Goal: Task Accomplishment & Management: Manage account settings

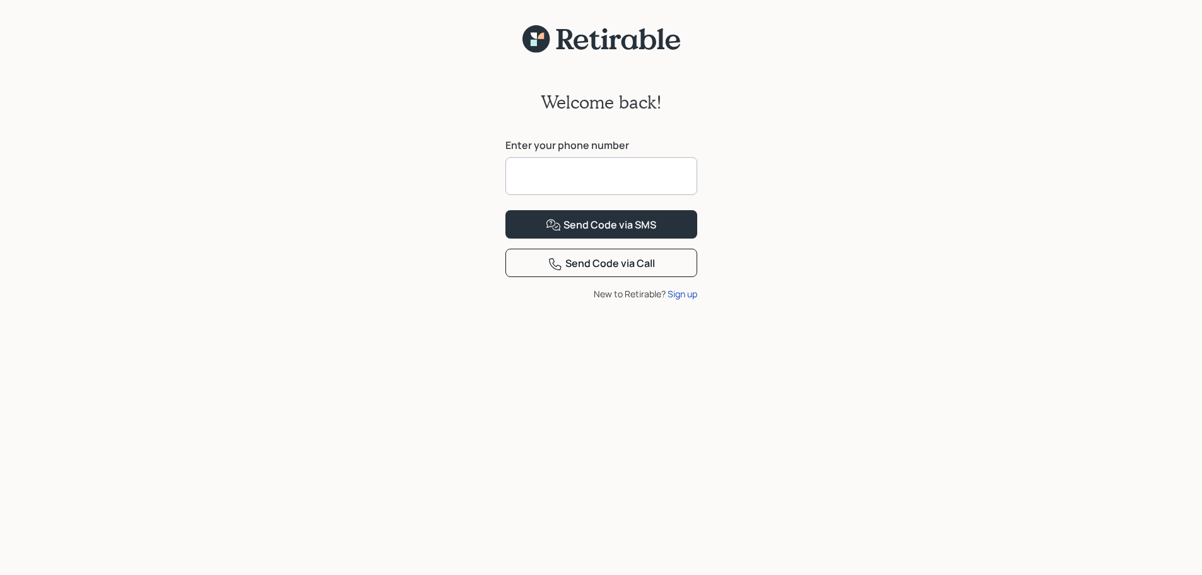
click at [531, 182] on input at bounding box center [601, 176] width 192 height 38
type input "**********"
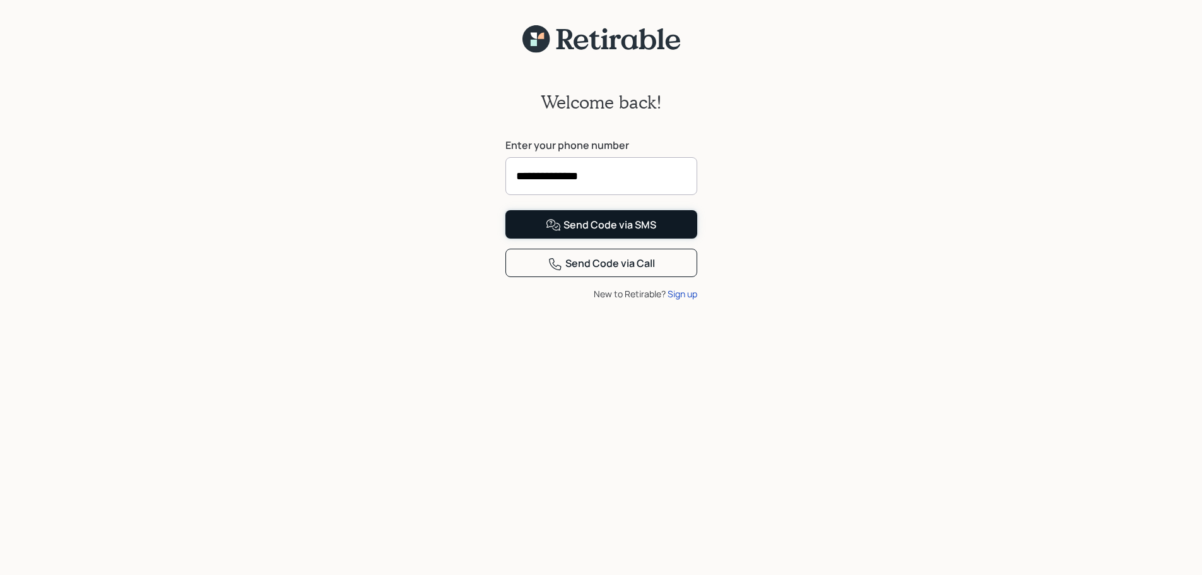
click at [597, 233] on div "Send Code via SMS" at bounding box center [601, 225] width 110 height 15
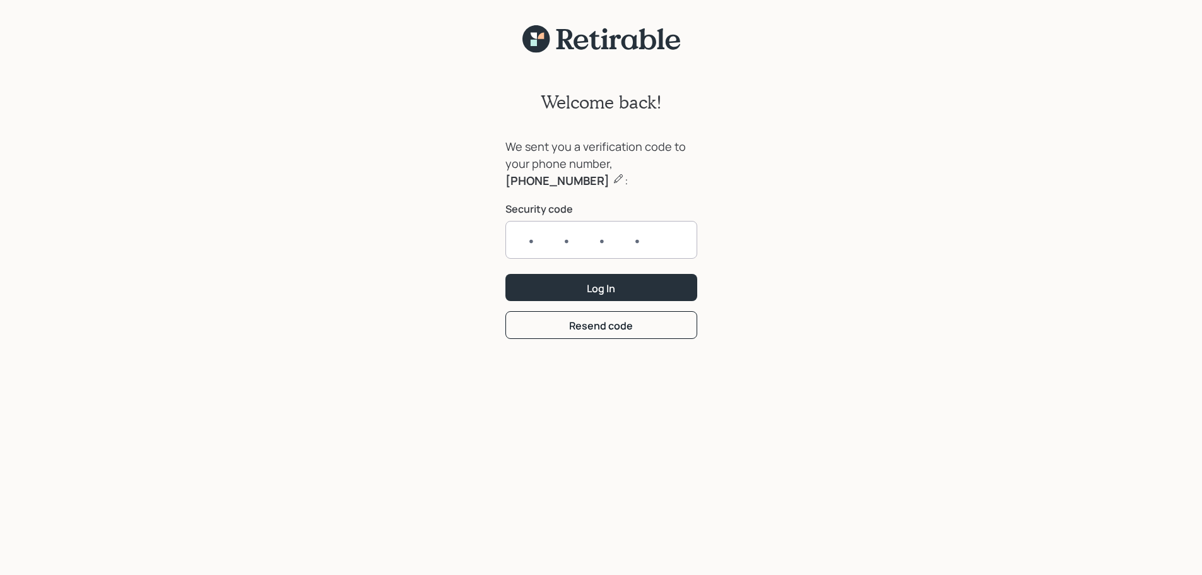
click at [625, 246] on input "text" at bounding box center [601, 240] width 192 height 38
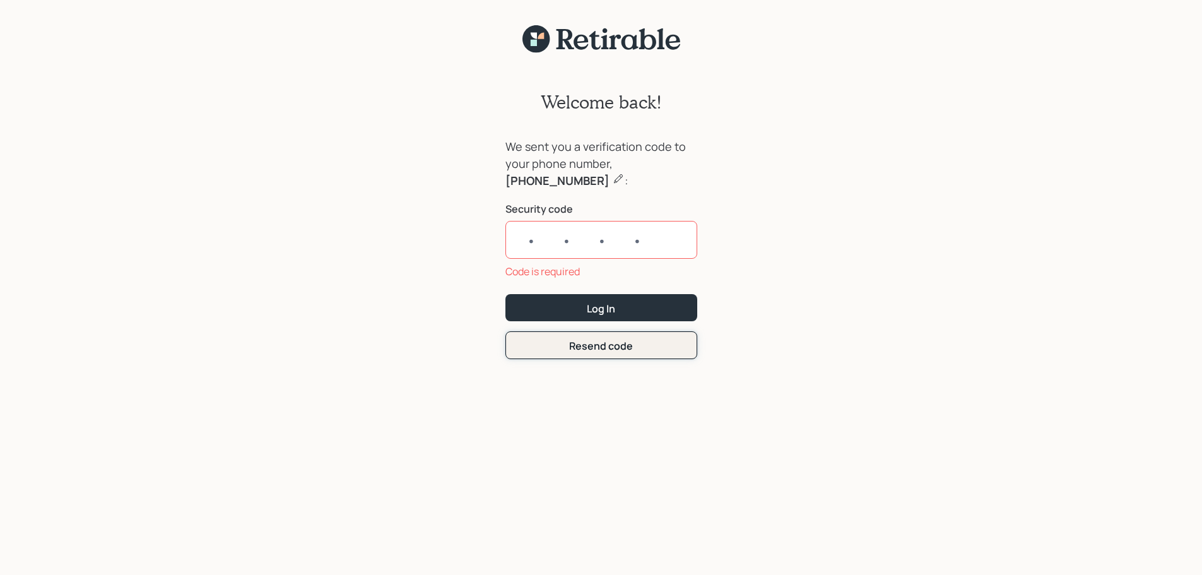
click at [594, 333] on button "Resend code" at bounding box center [601, 344] width 192 height 27
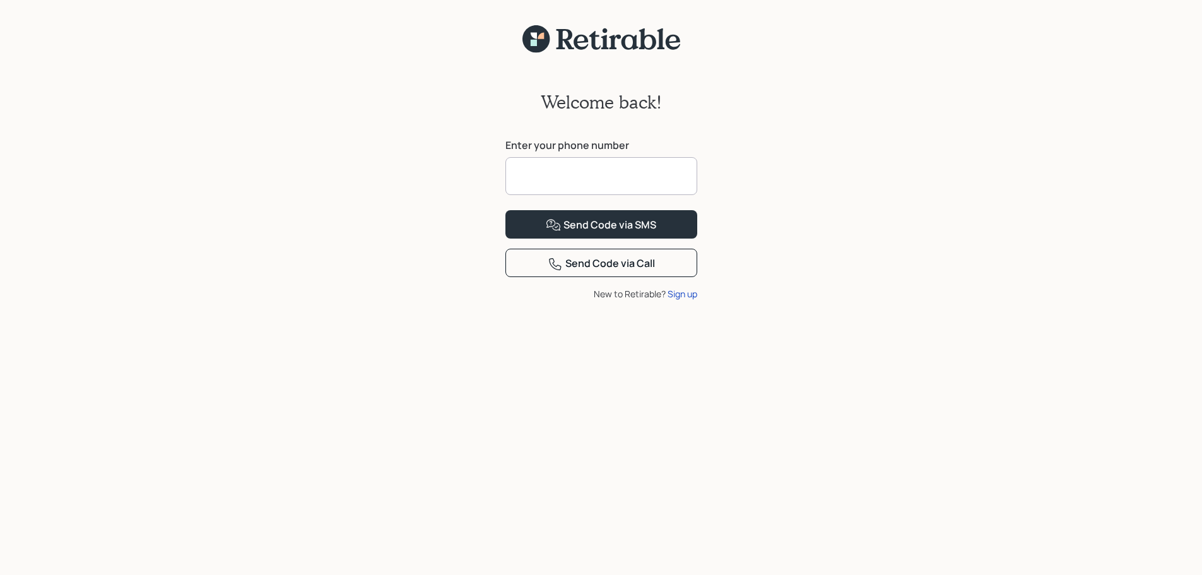
click at [586, 171] on input at bounding box center [601, 176] width 192 height 38
type input "**********"
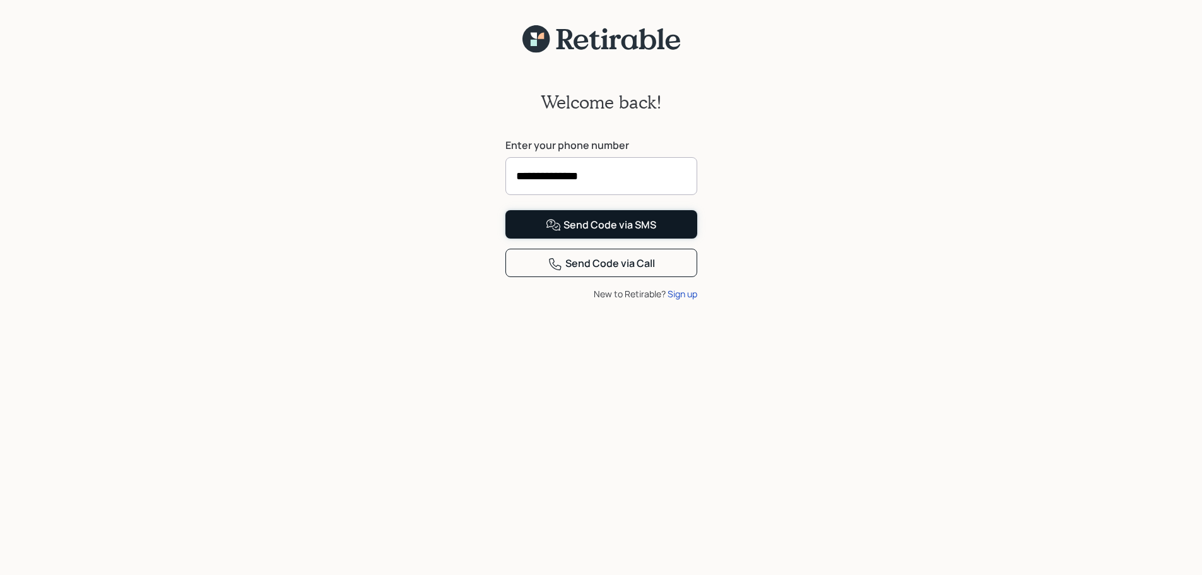
click at [663, 239] on button "Send Code via SMS" at bounding box center [601, 224] width 192 height 28
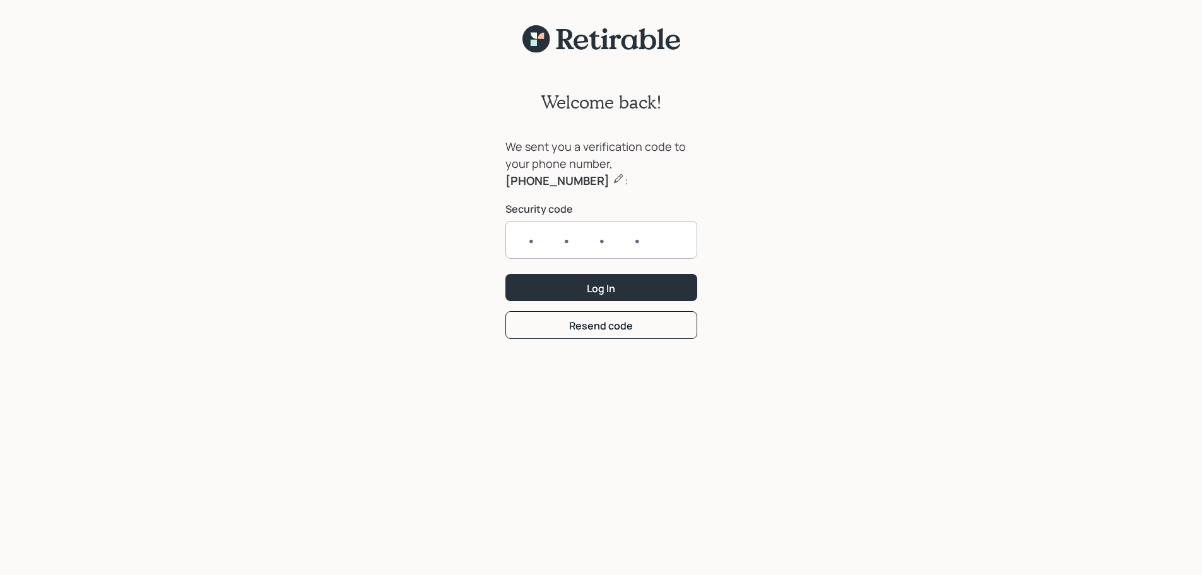
click at [527, 240] on input "text" at bounding box center [601, 240] width 192 height 38
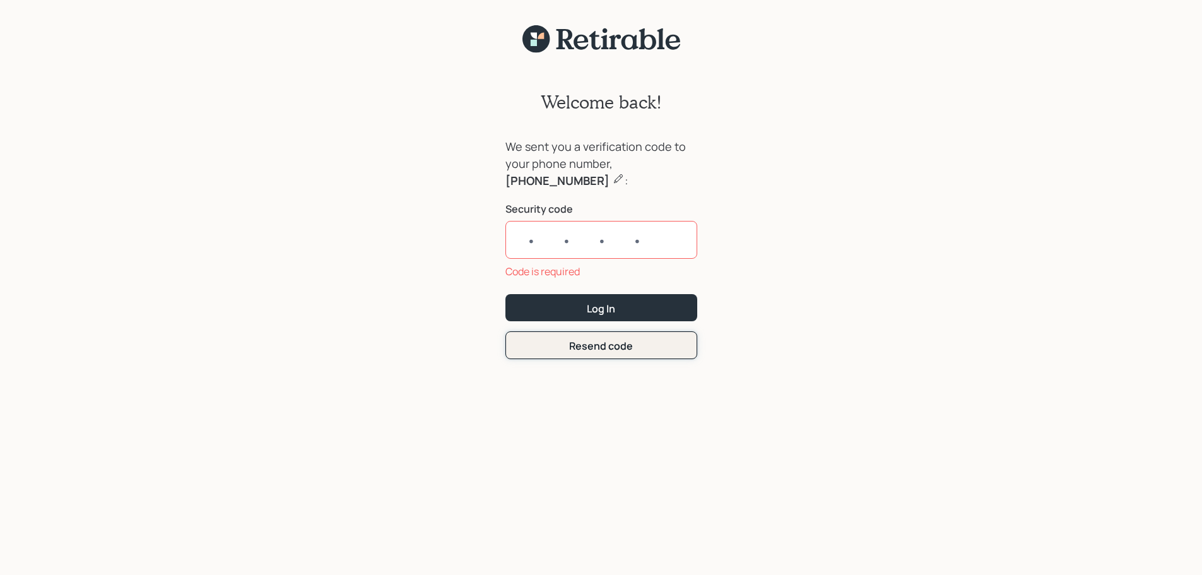
click at [615, 342] on div "Resend code" at bounding box center [601, 346] width 64 height 14
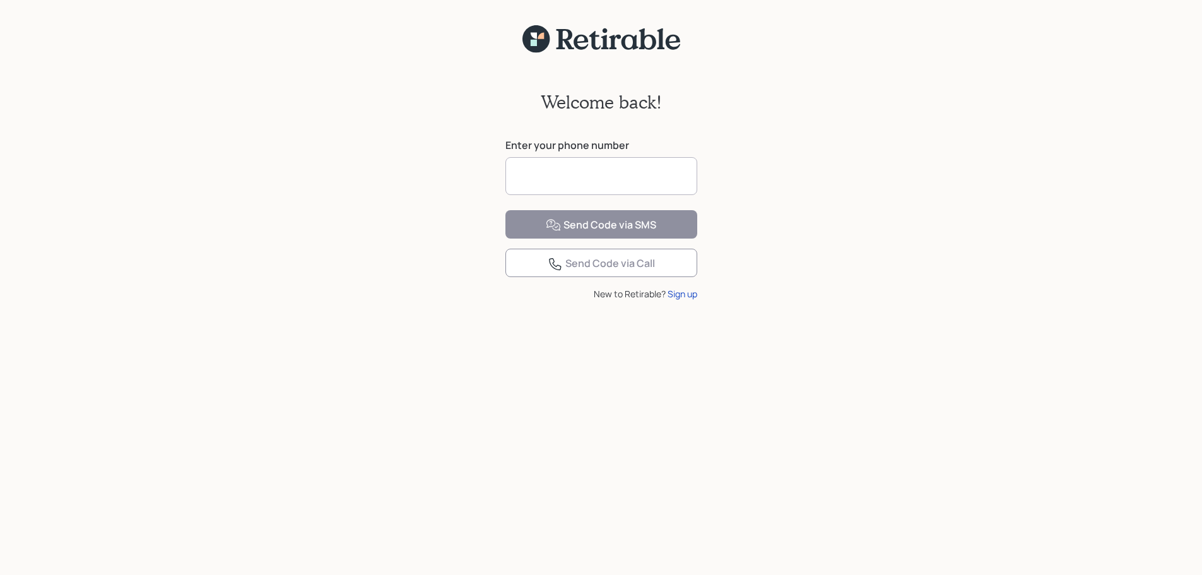
click at [631, 180] on input at bounding box center [601, 176] width 192 height 38
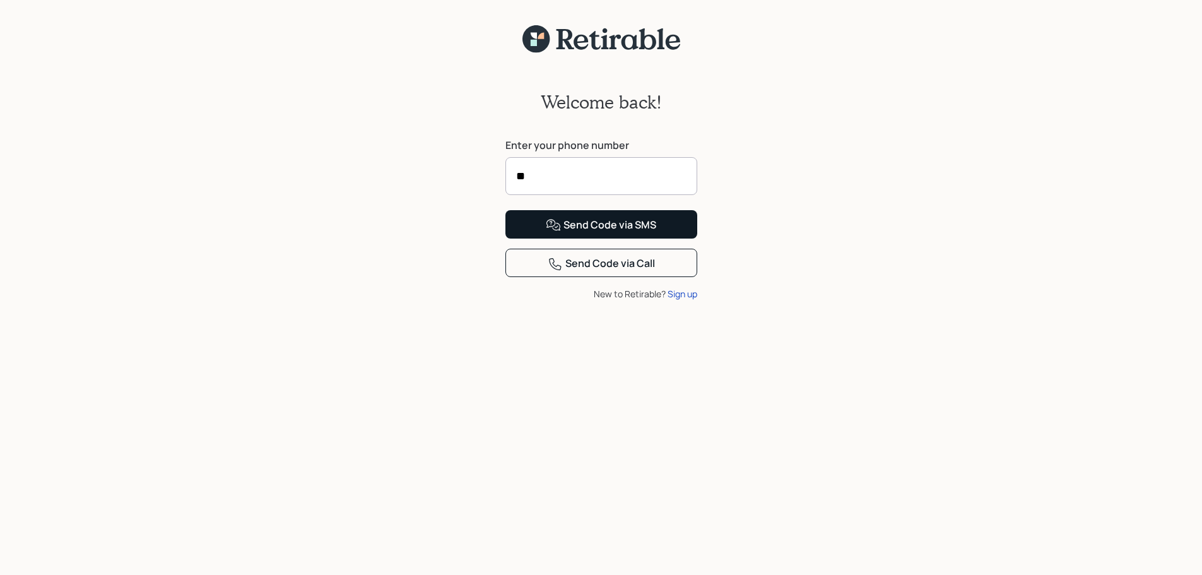
type input "*"
type input "**********"
click at [596, 239] on button "Send Code via SMS" at bounding box center [601, 224] width 192 height 28
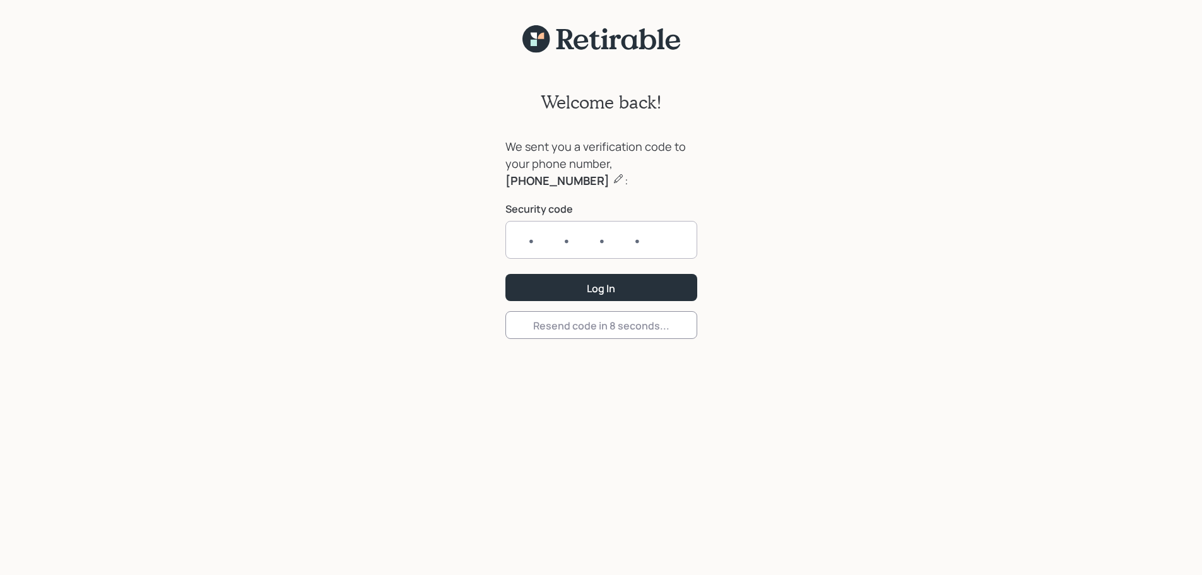
click at [524, 241] on input "text" at bounding box center [601, 240] width 192 height 38
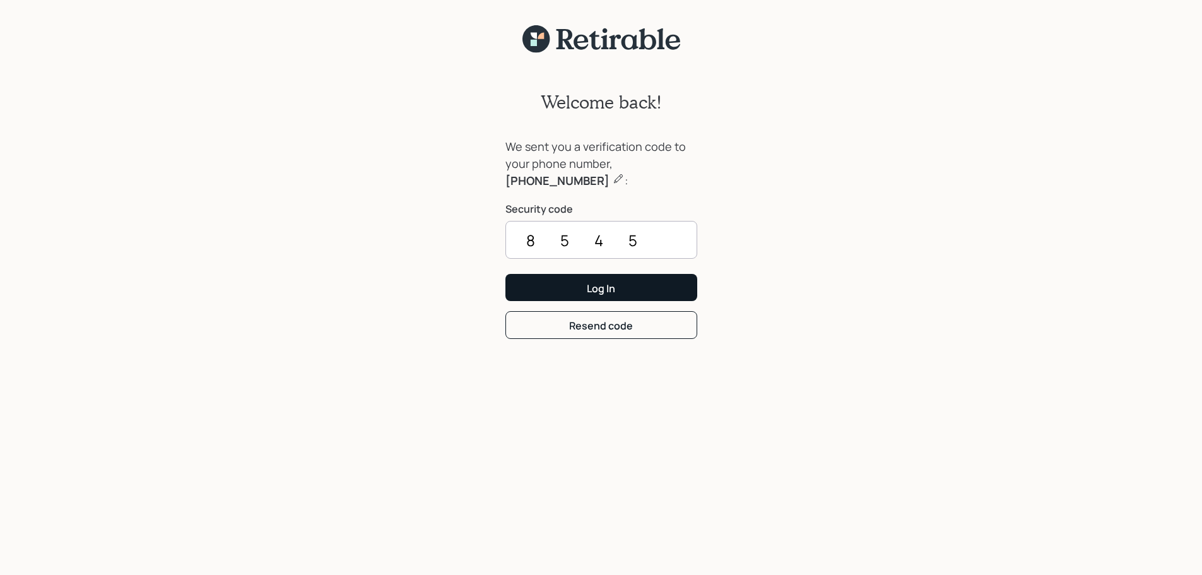
type input "8545"
click at [621, 281] on button "Log In" at bounding box center [601, 287] width 192 height 27
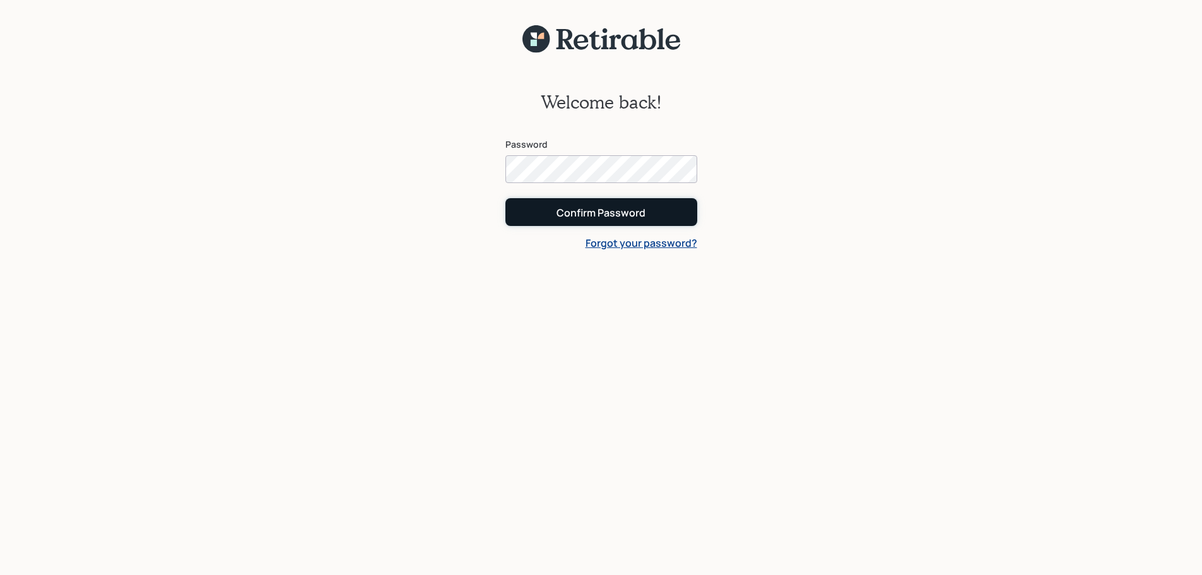
click at [644, 210] on div "Confirm Password" at bounding box center [601, 213] width 89 height 14
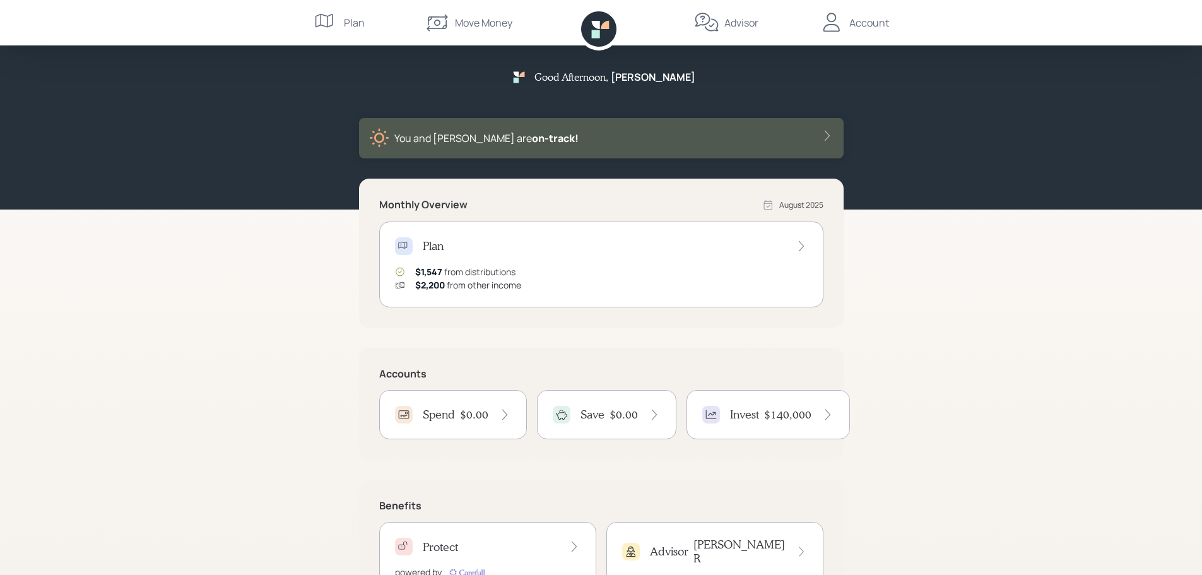
click at [498, 18] on div "Move Money" at bounding box center [483, 22] width 57 height 15
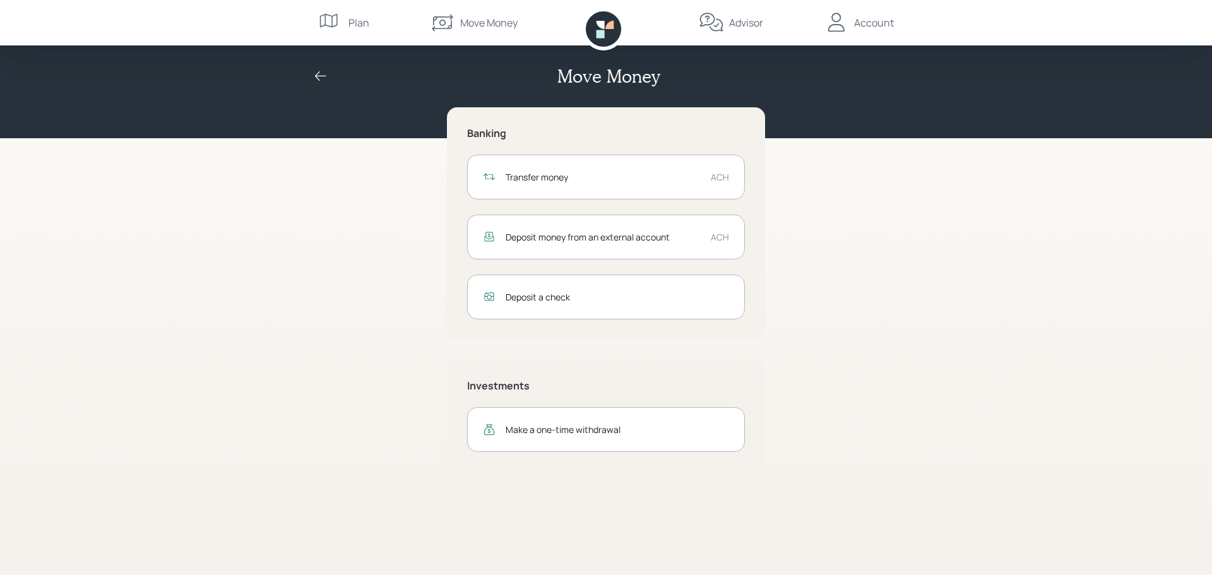
click at [634, 245] on div "Deposit money from an external account ACH" at bounding box center [606, 237] width 278 height 45
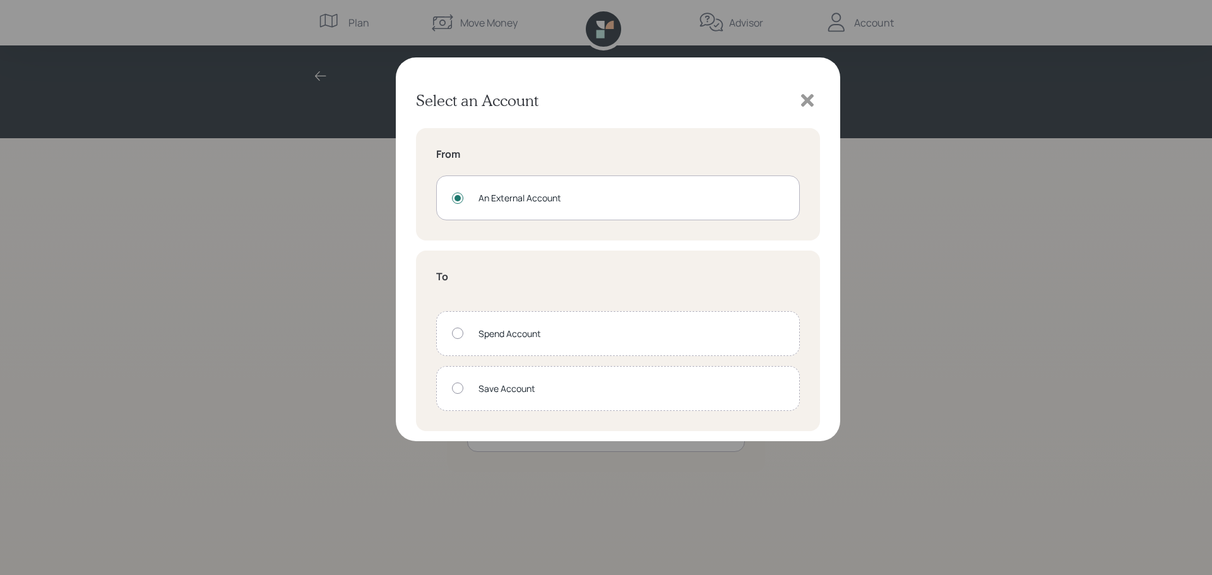
click at [452, 388] on div at bounding box center [457, 387] width 11 height 11
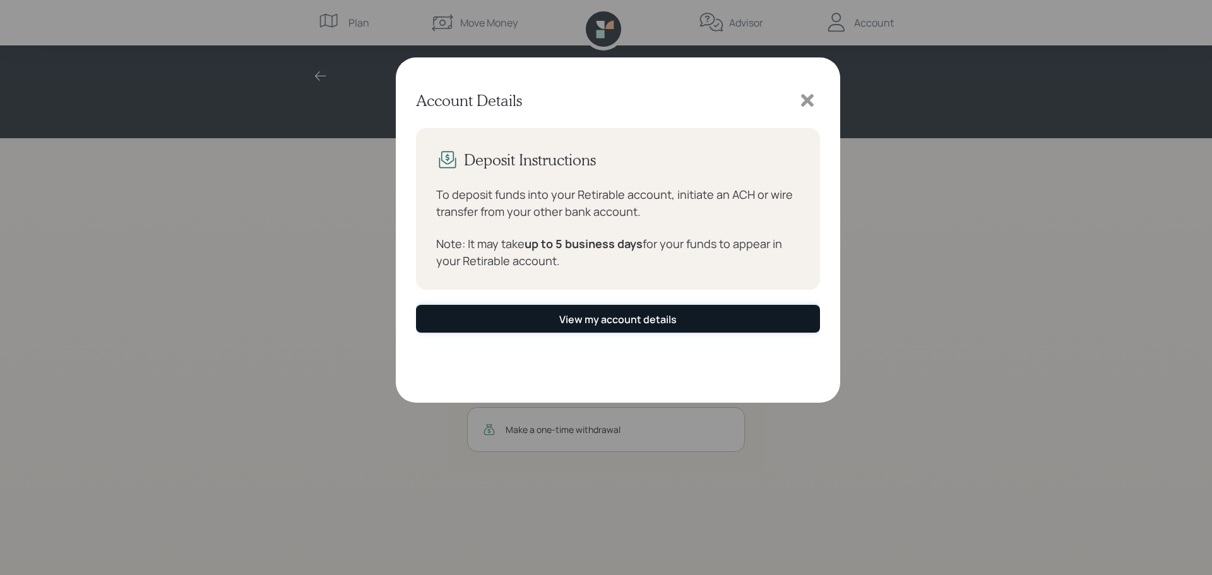
click at [676, 322] on button "View my account details" at bounding box center [618, 318] width 404 height 27
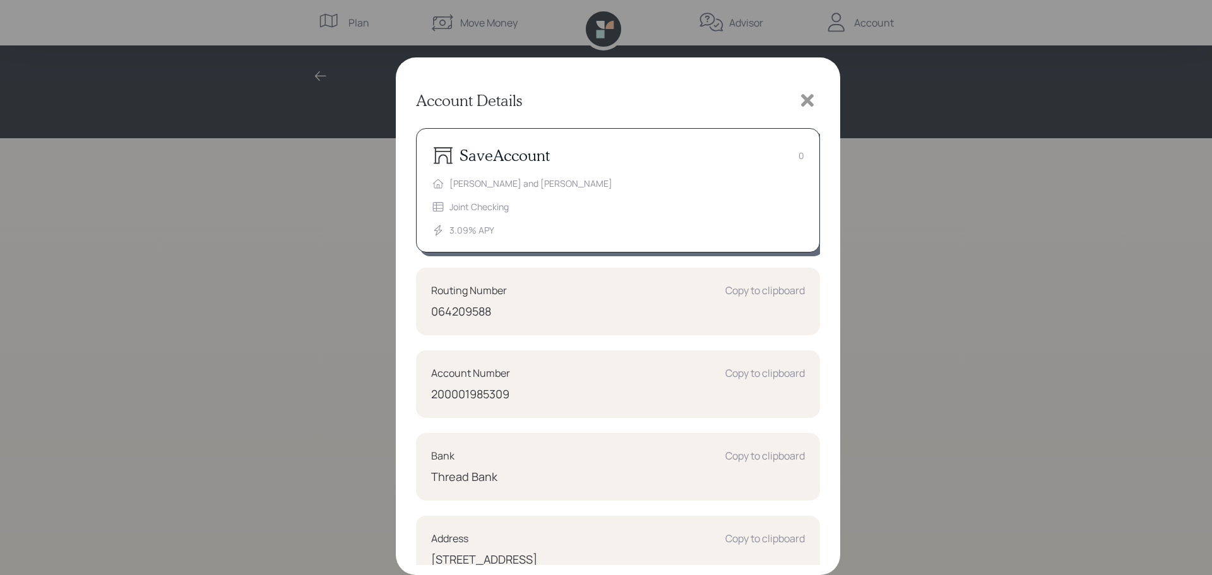
click at [674, 88] on div "Account Details" at bounding box center [618, 100] width 404 height 25
click at [758, 102] on div "Account Details" at bounding box center [618, 100] width 404 height 25
click at [892, 102] on div "Account Details Save Account 0 [PERSON_NAME] and [PERSON_NAME] Joint Checking 3…" at bounding box center [606, 287] width 1212 height 575
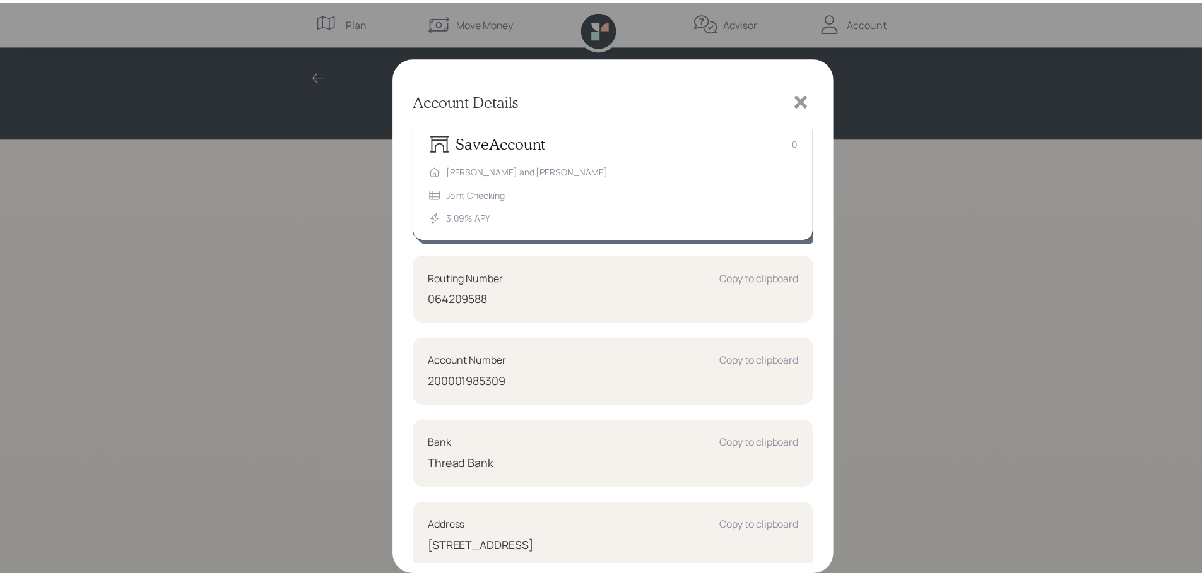
scroll to position [18, 0]
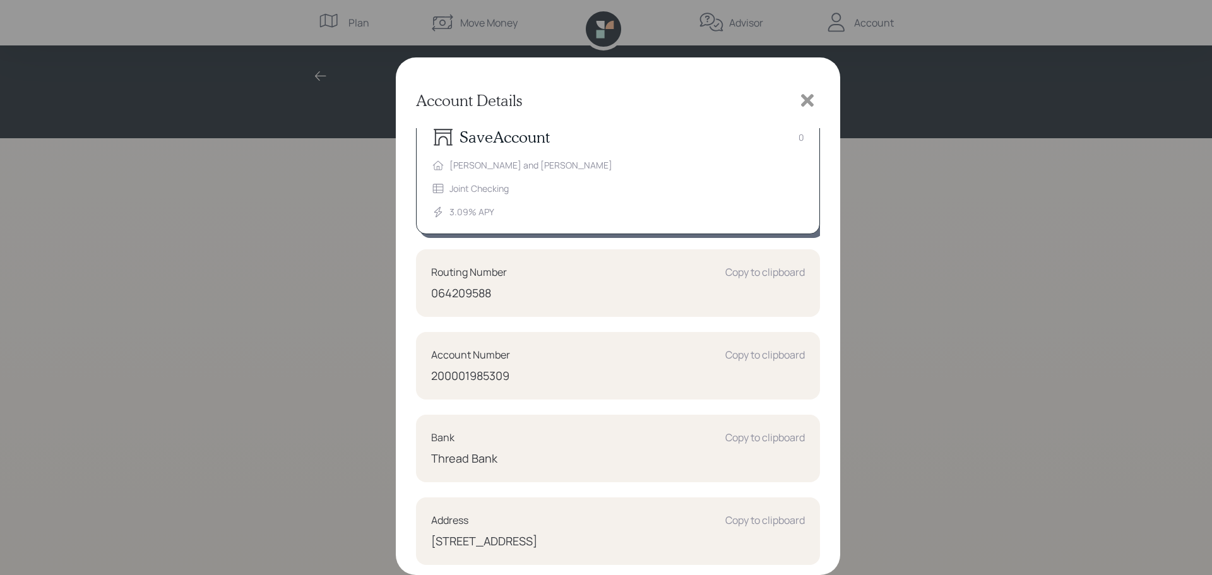
click at [801, 98] on icon at bounding box center [807, 100] width 19 height 19
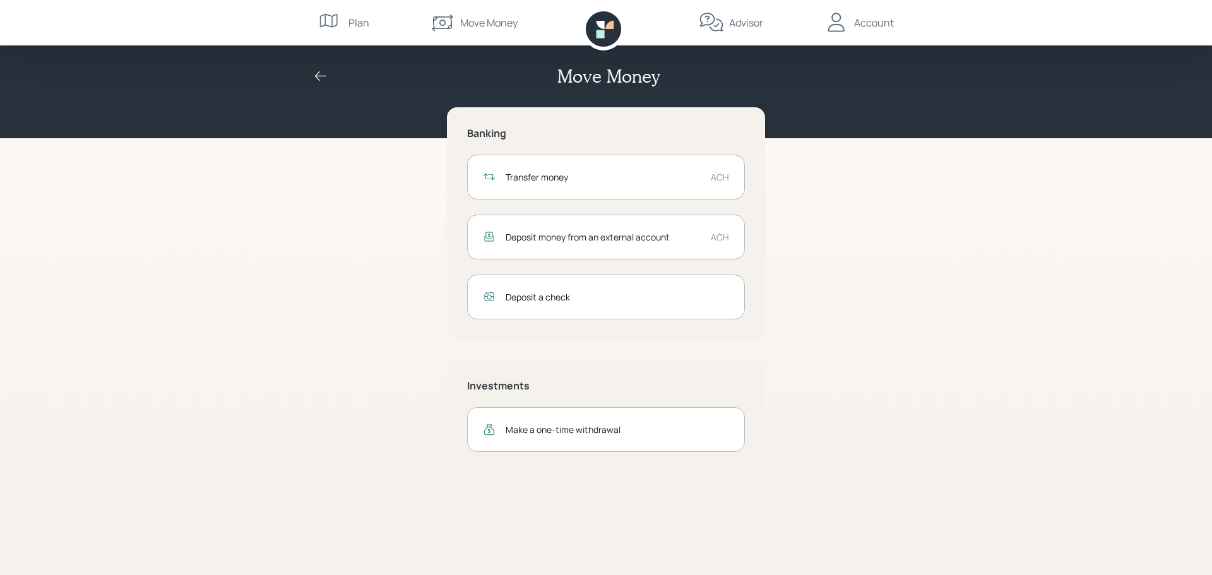
click at [890, 27] on div "Account" at bounding box center [874, 22] width 40 height 15
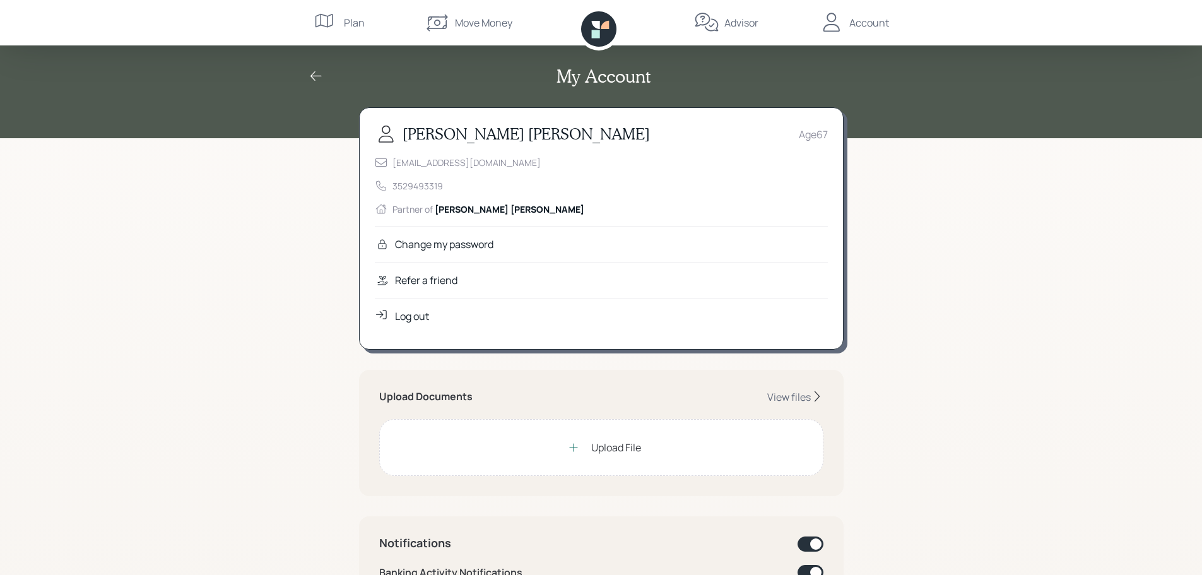
click at [866, 24] on div "Account" at bounding box center [869, 22] width 40 height 15
click at [407, 315] on div "Log out" at bounding box center [412, 316] width 34 height 15
